Goal: Task Accomplishment & Management: Manage account settings

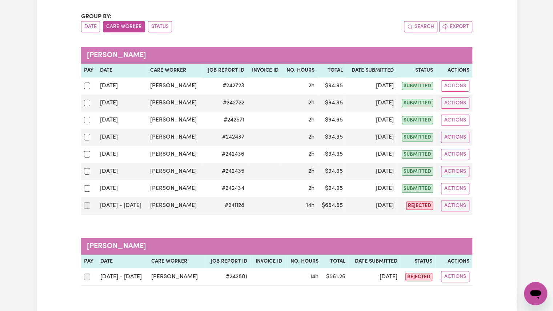
scroll to position [27, 0]
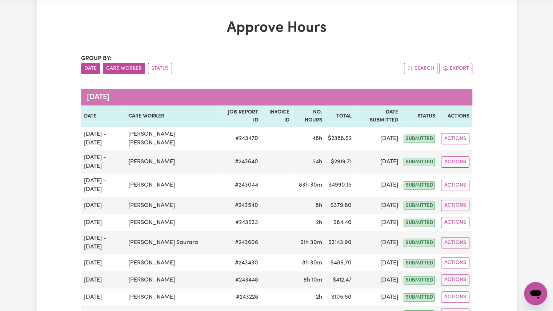
click at [129, 69] on button "Care Worker" at bounding box center [124, 68] width 42 height 11
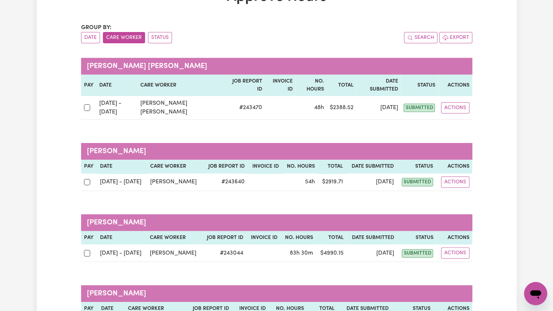
scroll to position [61, 0]
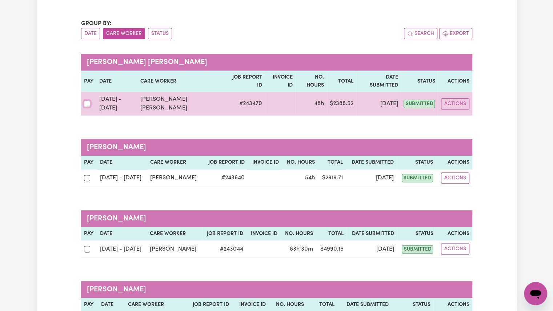
click at [88, 100] on input "checkbox" at bounding box center [87, 103] width 7 height 7
checkbox input "true"
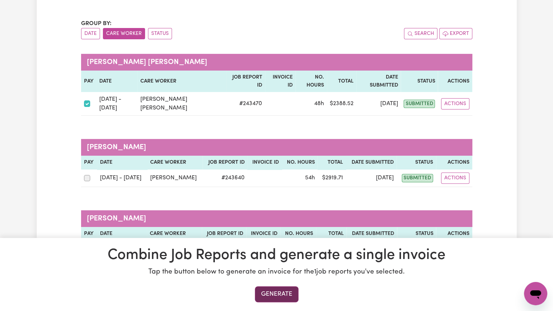
click at [281, 296] on button "Generate" at bounding box center [277, 294] width 44 height 16
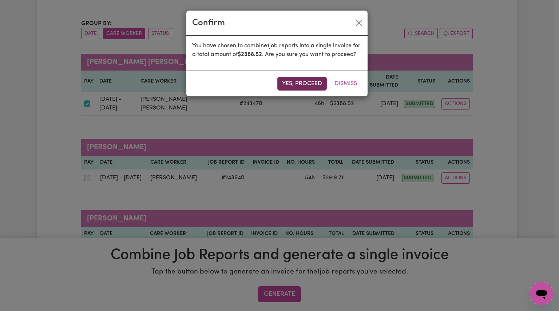
click at [310, 91] on button "Yes, proceed" at bounding box center [301, 84] width 49 height 14
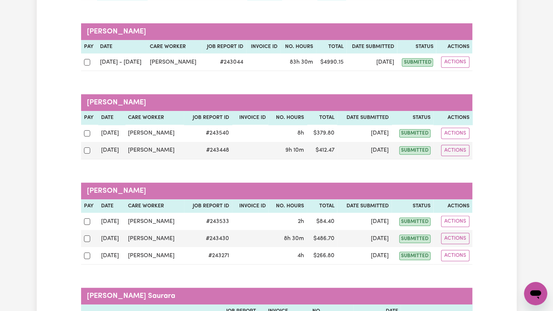
scroll to position [164, 0]
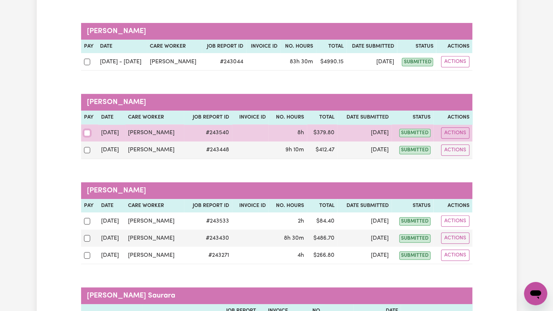
click at [89, 133] on input "checkbox" at bounding box center [87, 133] width 7 height 7
checkbox input "true"
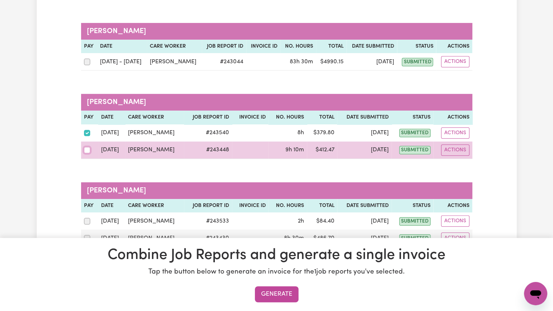
click at [86, 150] on input "checkbox" at bounding box center [87, 150] width 7 height 7
checkbox input "true"
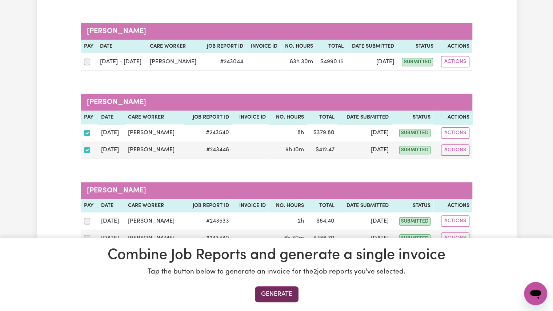
click at [287, 298] on button "Generate" at bounding box center [277, 294] width 44 height 16
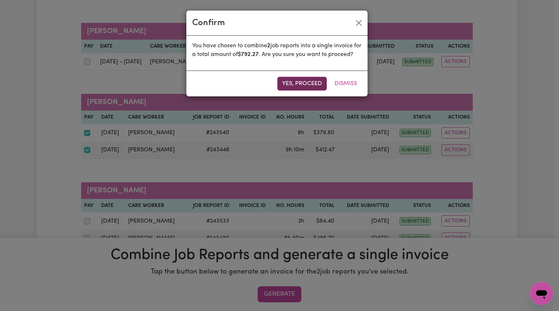
click at [308, 91] on button "Yes, proceed" at bounding box center [301, 84] width 49 height 14
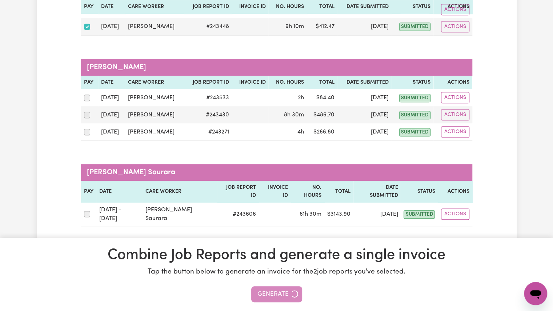
scroll to position [199, 0]
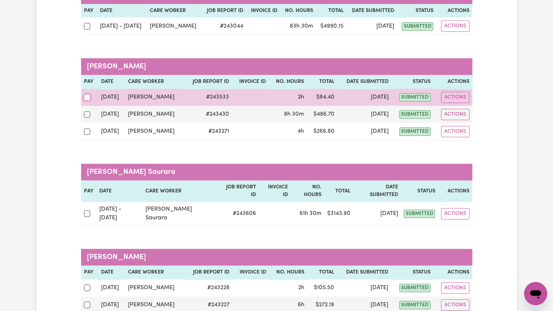
click at [87, 96] on input "checkbox" at bounding box center [87, 97] width 7 height 7
checkbox input "true"
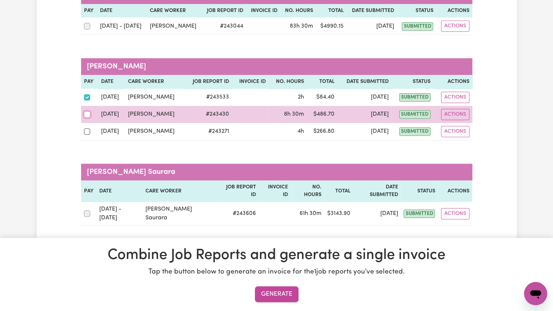
click at [85, 114] on input "checkbox" at bounding box center [87, 114] width 7 height 7
checkbox input "true"
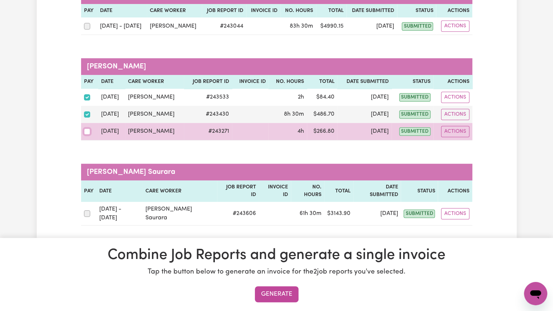
click at [85, 130] on input "checkbox" at bounding box center [87, 131] width 7 height 7
checkbox input "true"
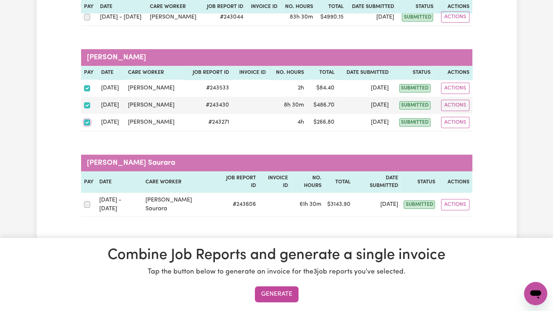
scroll to position [209, 0]
click at [258, 291] on button "Generate" at bounding box center [277, 294] width 44 height 16
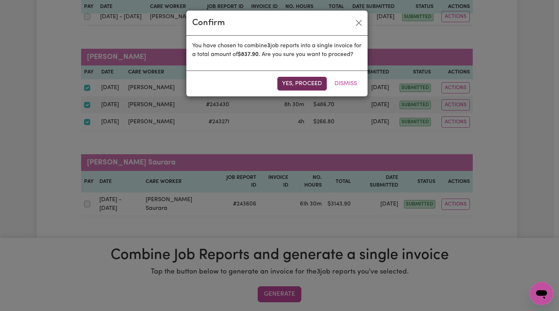
click at [288, 87] on button "Yes, proceed" at bounding box center [301, 84] width 49 height 14
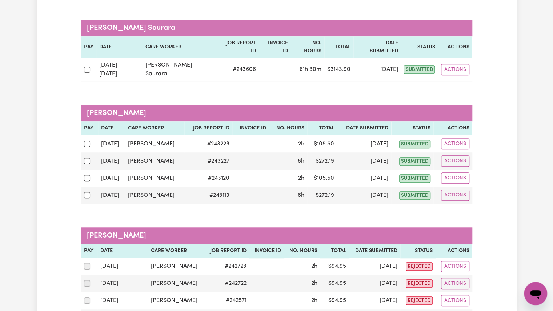
scroll to position [244, 0]
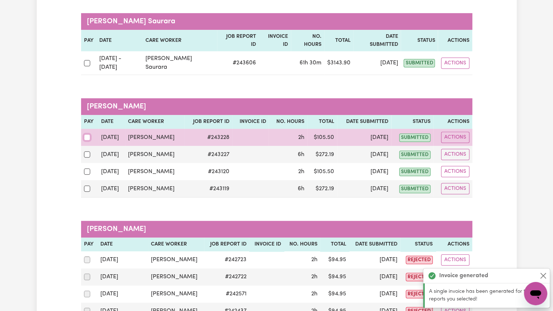
click at [86, 134] on input "checkbox" at bounding box center [87, 137] width 7 height 7
checkbox input "true"
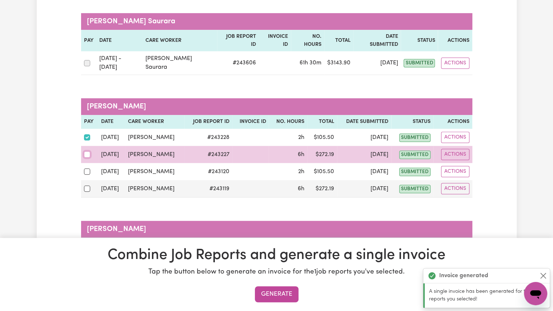
click at [86, 151] on input "checkbox" at bounding box center [87, 154] width 7 height 7
checkbox input "true"
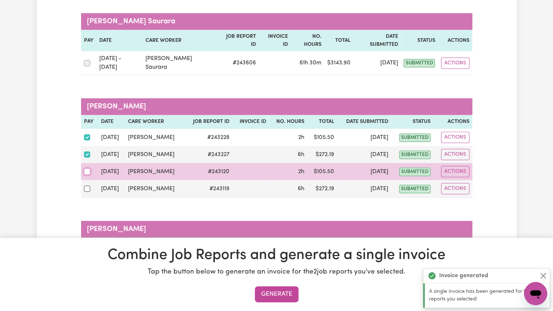
click at [86, 168] on input "checkbox" at bounding box center [87, 171] width 7 height 7
checkbox input "true"
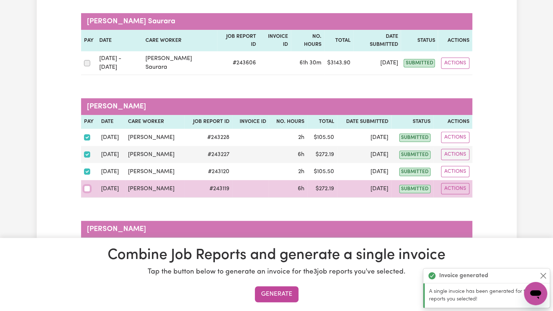
click at [89, 186] on input "checkbox" at bounding box center [87, 189] width 7 height 7
checkbox input "true"
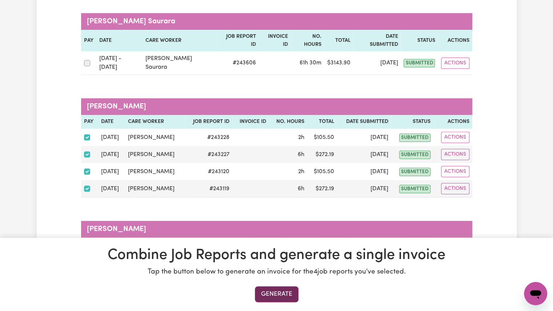
click at [269, 293] on button "Generate" at bounding box center [277, 294] width 44 height 16
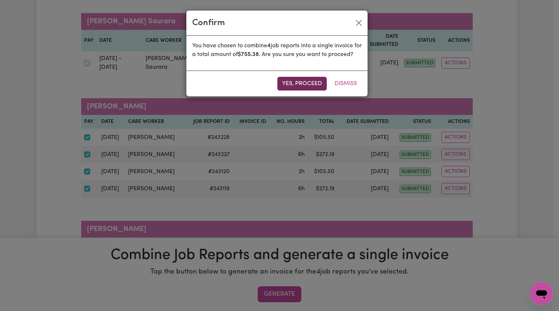
click at [300, 91] on button "Yes, proceed" at bounding box center [301, 84] width 49 height 14
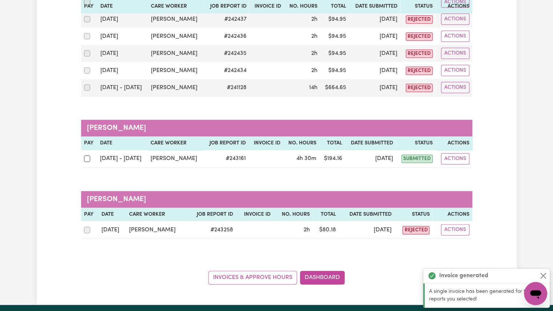
scroll to position [415, 0]
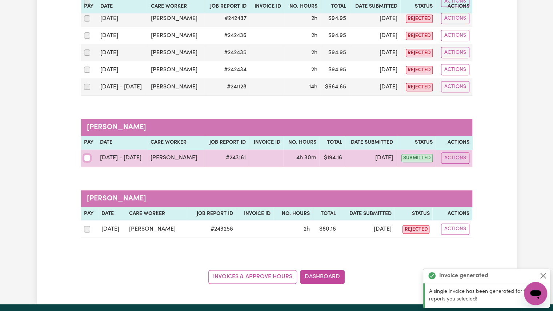
click at [90, 155] on input "checkbox" at bounding box center [87, 158] width 7 height 7
checkbox input "true"
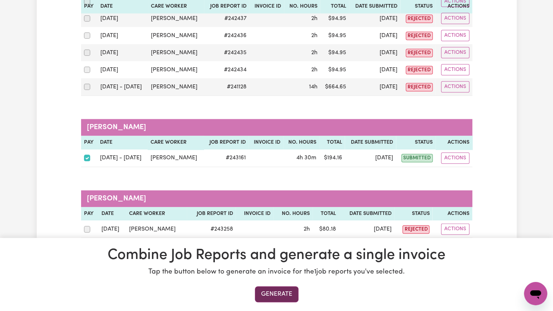
click at [267, 294] on button "Generate" at bounding box center [277, 294] width 44 height 16
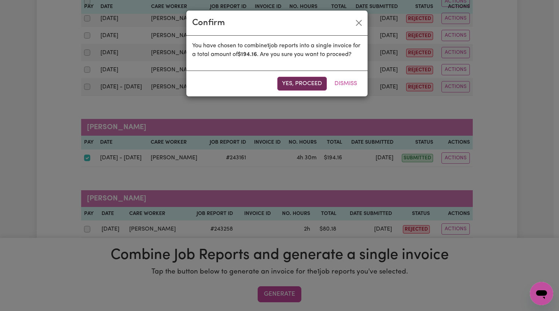
click at [288, 91] on button "Yes, proceed" at bounding box center [301, 84] width 49 height 14
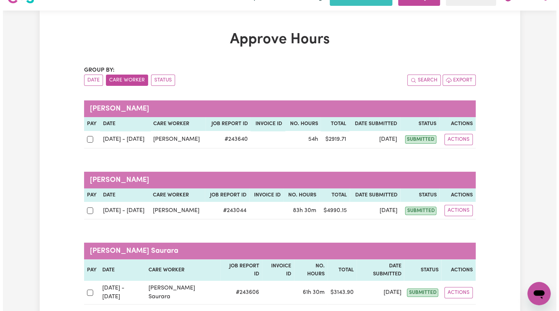
scroll to position [14, 0]
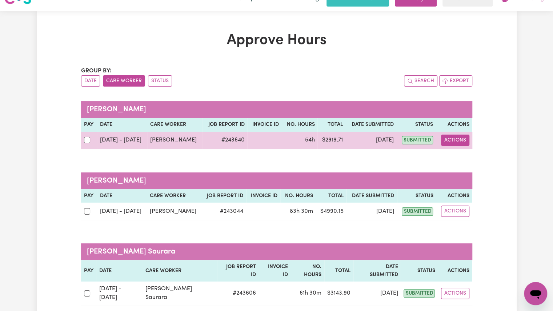
click at [455, 140] on button "Actions" at bounding box center [455, 140] width 28 height 11
click at [467, 150] on link "View Job Report" at bounding box center [473, 157] width 62 height 15
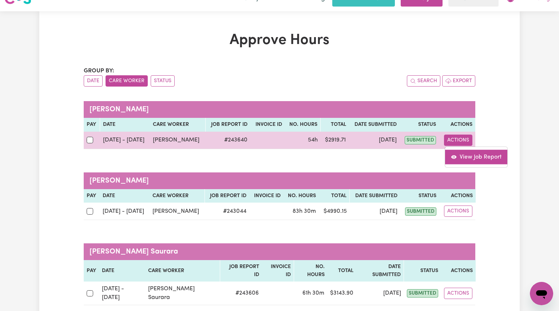
select select "pm"
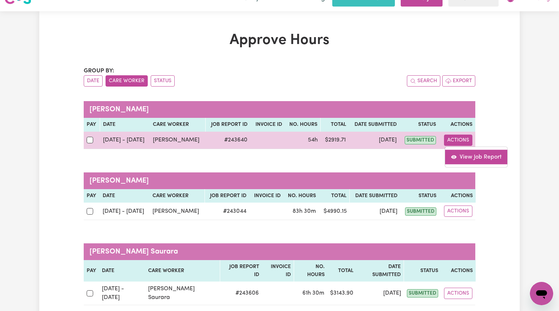
select select "pm"
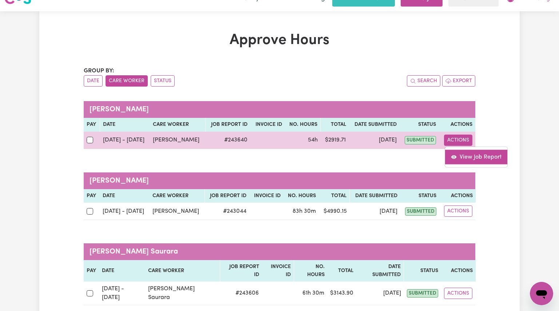
select select "pm"
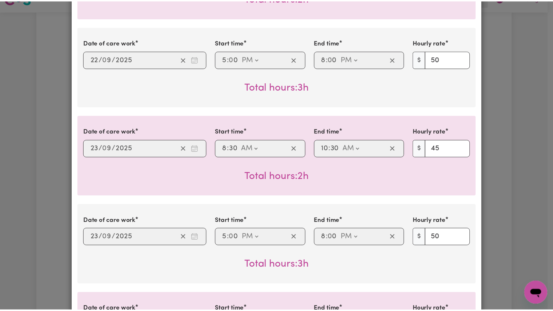
scroll to position [0, 0]
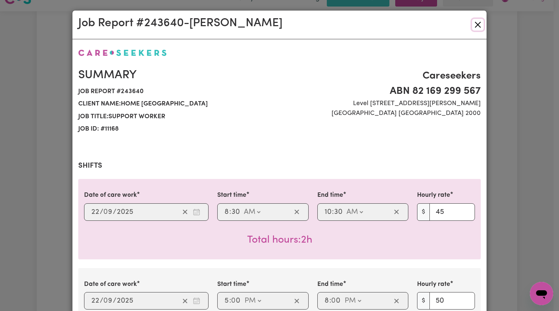
click at [474, 25] on button "Close" at bounding box center [478, 25] width 12 height 12
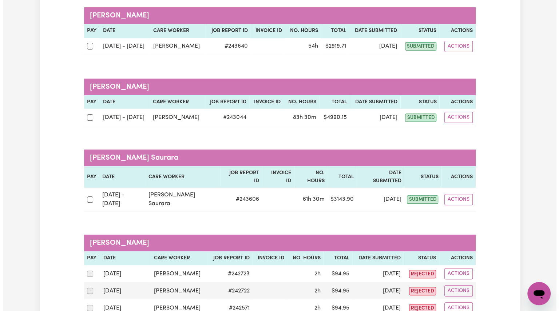
scroll to position [109, 0]
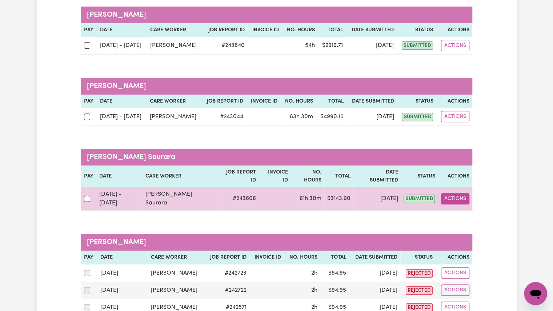
click at [443, 193] on button "Actions" at bounding box center [455, 198] width 28 height 11
click at [455, 208] on link "View Job Report" at bounding box center [475, 215] width 62 height 15
select select "pm"
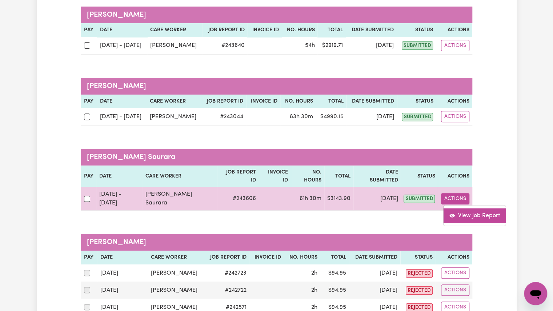
select select "pm"
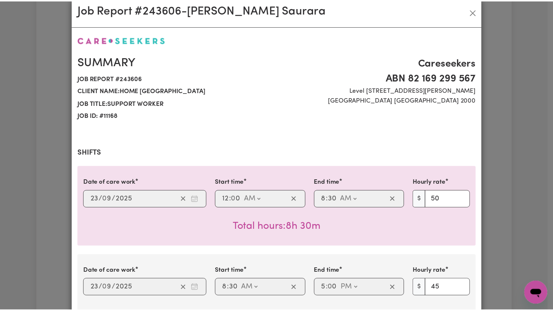
scroll to position [0, 0]
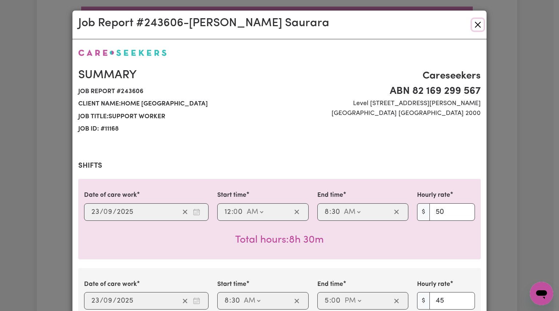
click at [473, 27] on button "Close" at bounding box center [478, 25] width 12 height 12
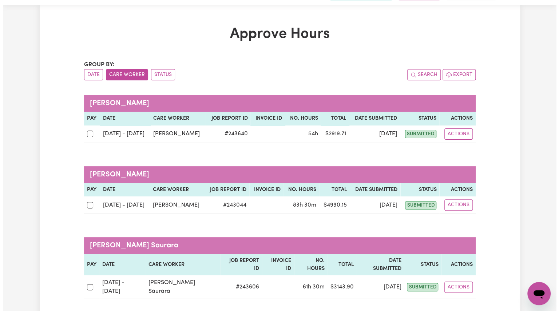
scroll to position [20, 0]
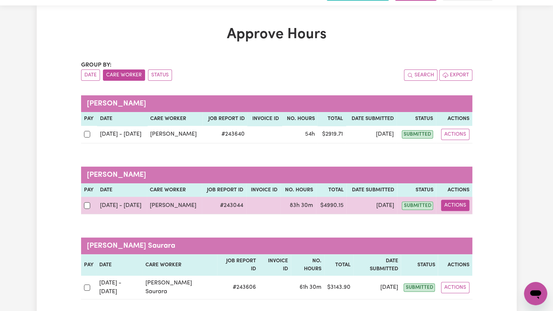
click at [450, 202] on button "Actions" at bounding box center [455, 205] width 28 height 11
click at [458, 218] on link "View Job Report" at bounding box center [473, 222] width 62 height 15
select select "pm"
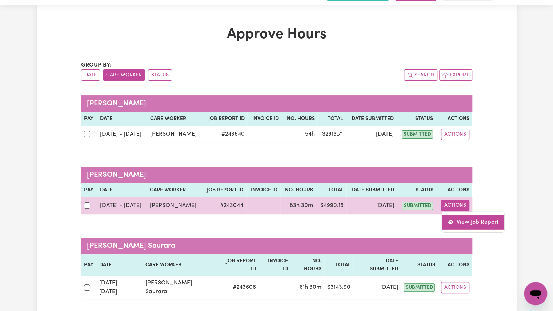
select select "pm"
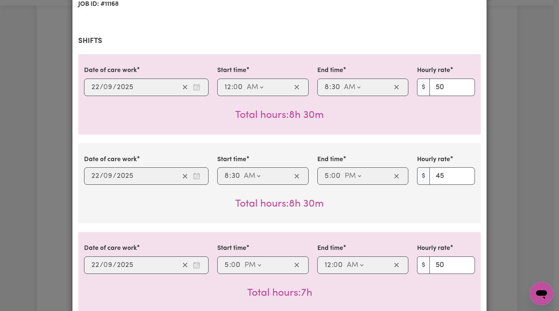
scroll to position [127, 0]
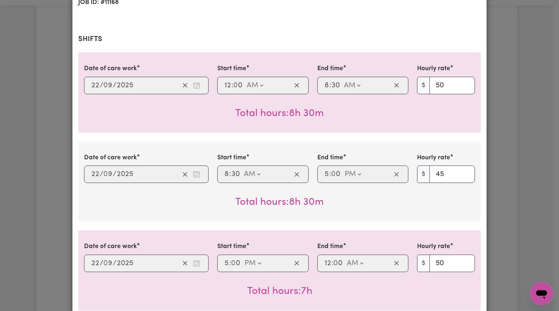
click at [337, 152] on div "Date of care work [DATE] 22 / 0 9 / 2025 Start time 08:30 8 : 30 AM PM End time…" at bounding box center [279, 182] width 402 height 80
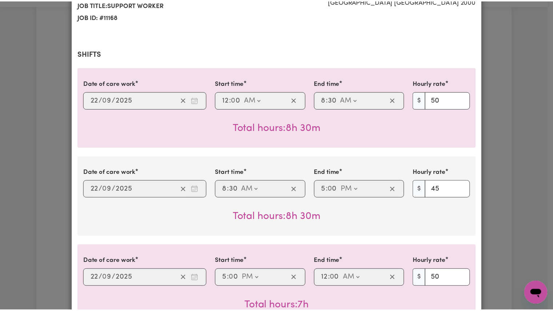
scroll to position [0, 0]
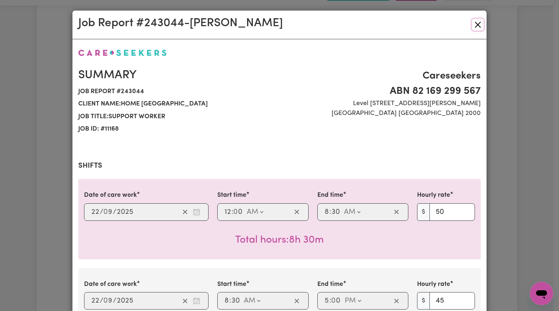
click at [476, 27] on button "Close" at bounding box center [478, 25] width 12 height 12
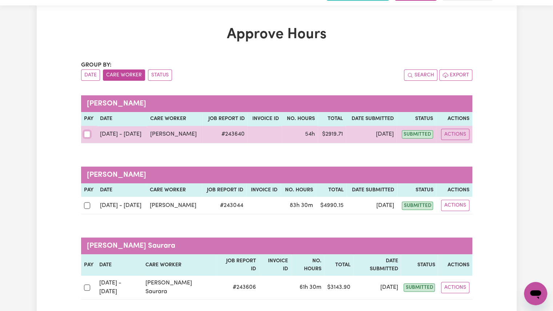
click at [88, 131] on input "checkbox" at bounding box center [87, 134] width 7 height 7
checkbox input "true"
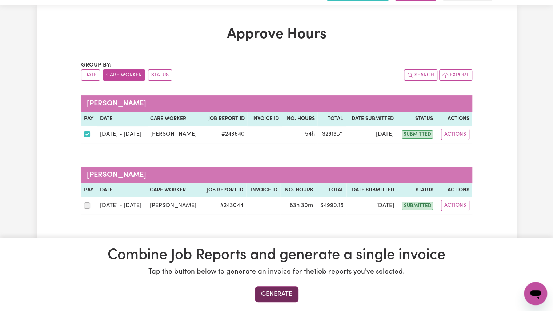
click at [266, 295] on button "Generate" at bounding box center [277, 294] width 44 height 16
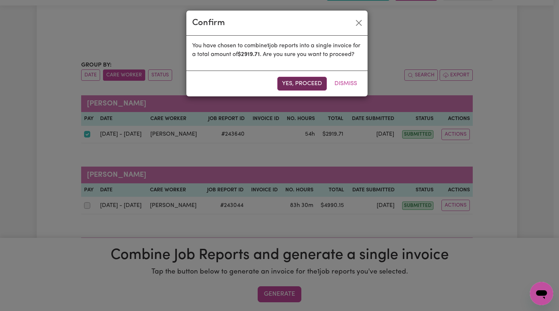
click at [299, 91] on button "Yes, proceed" at bounding box center [301, 84] width 49 height 14
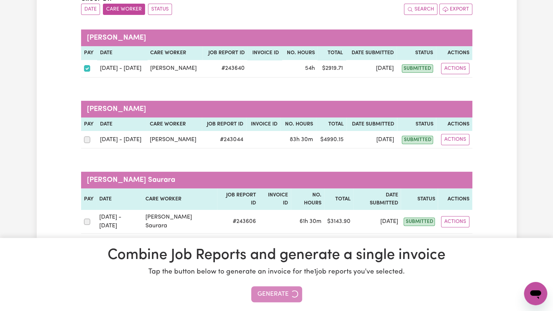
scroll to position [98, 0]
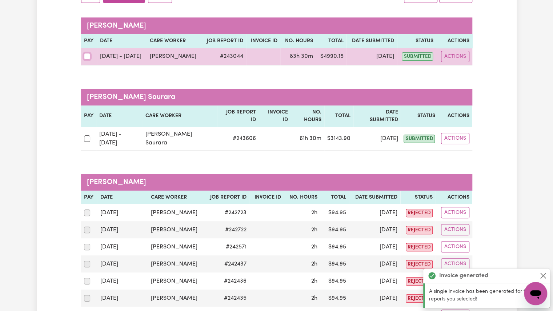
click at [86, 57] on input "checkbox" at bounding box center [87, 56] width 7 height 7
checkbox input "true"
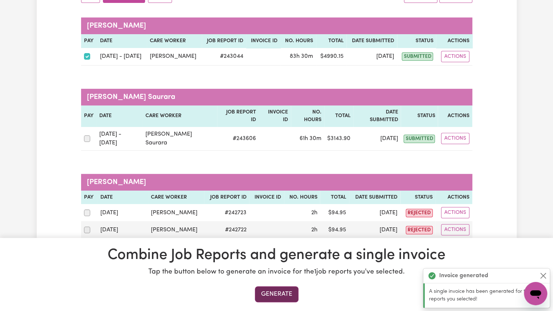
click at [275, 293] on button "Generate" at bounding box center [277, 294] width 44 height 16
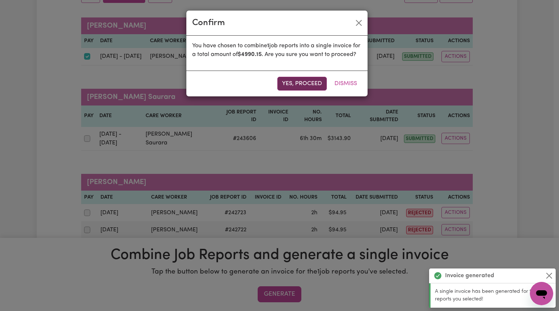
click at [294, 90] on button "Yes, proceed" at bounding box center [301, 84] width 49 height 14
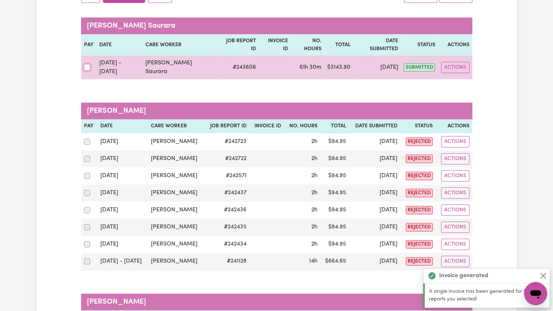
click at [88, 64] on input "checkbox" at bounding box center [87, 67] width 7 height 7
checkbox input "true"
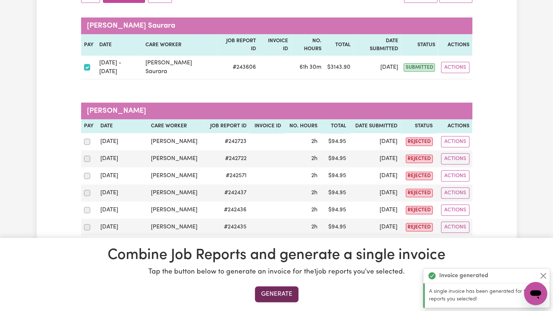
click at [264, 289] on button "Generate" at bounding box center [277, 294] width 44 height 16
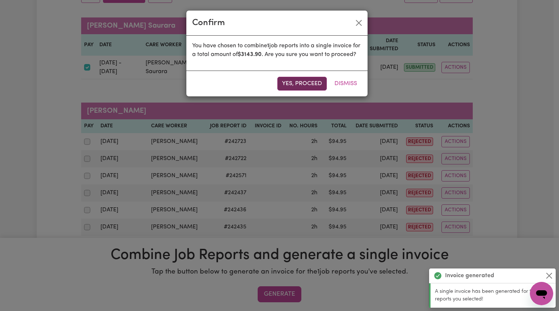
click at [281, 91] on button "Yes, proceed" at bounding box center [301, 84] width 49 height 14
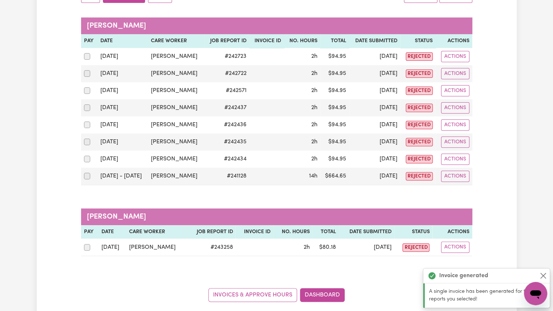
scroll to position [216, 0]
